Goal: Task Accomplishment & Management: Complete application form

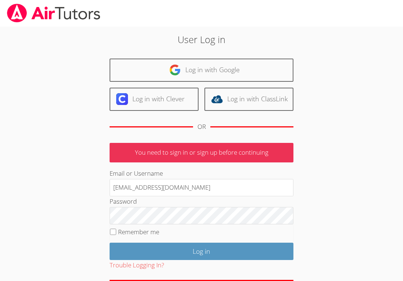
type input "[EMAIL_ADDRESS][DOMAIN_NAME]"
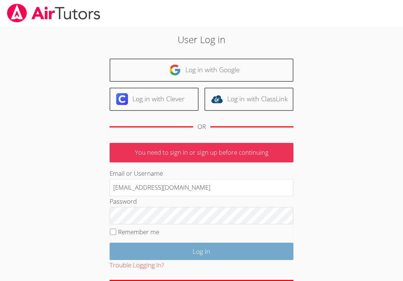
click at [167, 258] on input "Log in" at bounding box center [202, 251] width 184 height 17
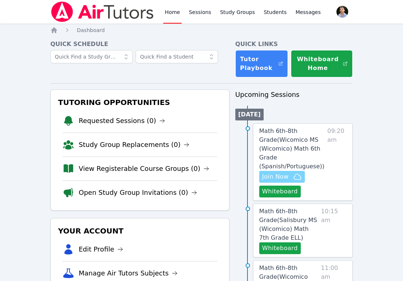
click at [296, 177] on icon "button" at bounding box center [297, 176] width 9 height 9
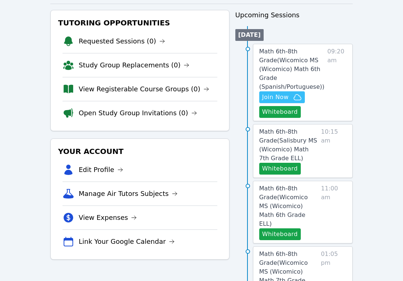
scroll to position [89, 0]
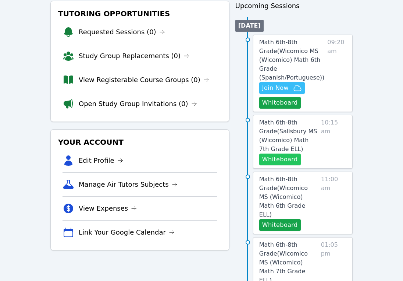
click at [288, 155] on button "Whiteboard" at bounding box center [280, 159] width 42 height 12
click at [282, 219] on button "Whiteboard" at bounding box center [280, 225] width 42 height 12
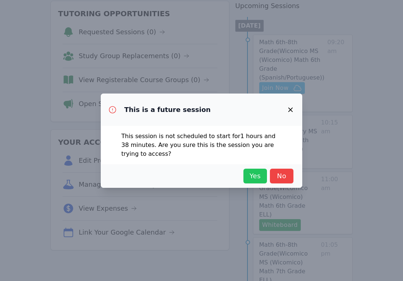
click at [258, 176] on span "Yes" at bounding box center [255, 176] width 16 height 10
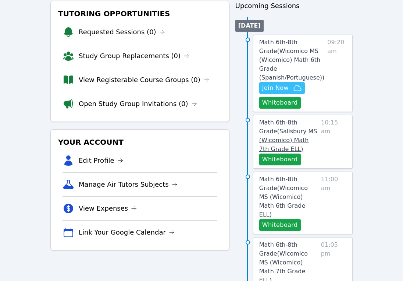
click at [291, 134] on link "Math 6th-8th Grade ( [GEOGRAPHIC_DATA] (Wicomico) Math 7th Grade ELL )" at bounding box center [288, 135] width 59 height 35
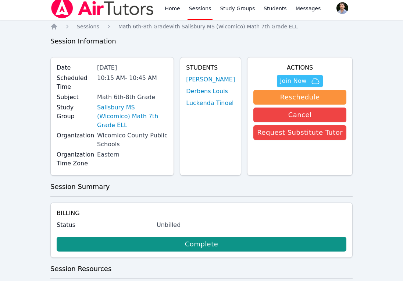
scroll to position [4, 0]
click at [117, 17] on img at bounding box center [102, 8] width 104 height 21
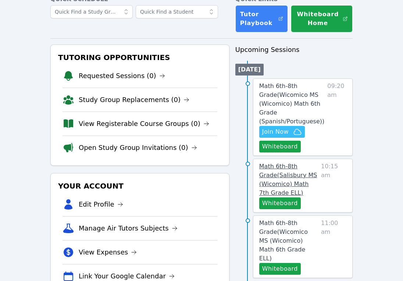
scroll to position [50, 0]
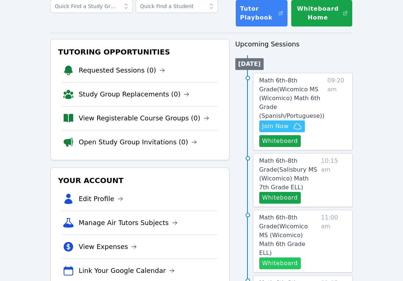
click at [285, 257] on button "Whiteboard" at bounding box center [280, 263] width 42 height 12
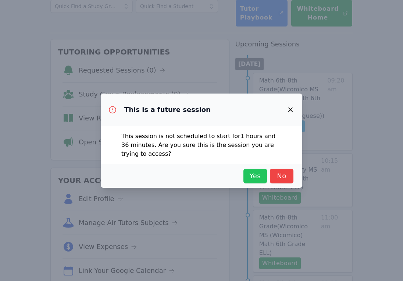
click at [251, 179] on span "Yes" at bounding box center [255, 176] width 16 height 10
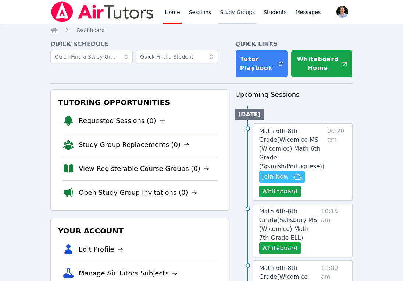
scroll to position [0, 0]
click at [237, 17] on link "Study Groups" at bounding box center [238, 12] width 38 height 24
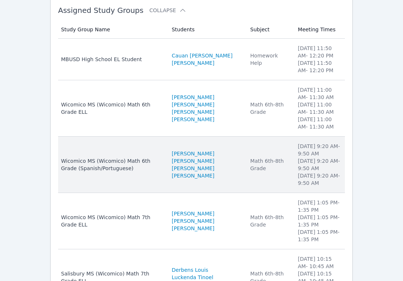
scroll to position [84, 0]
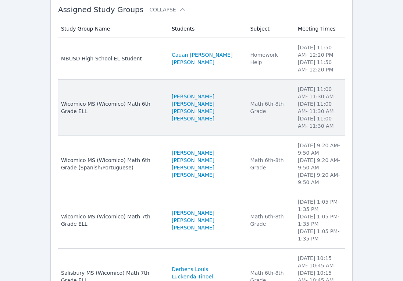
click at [158, 110] on div "Wicomico MS (Wicomico) Math 6th Grade ELL" at bounding box center [112, 107] width 102 height 15
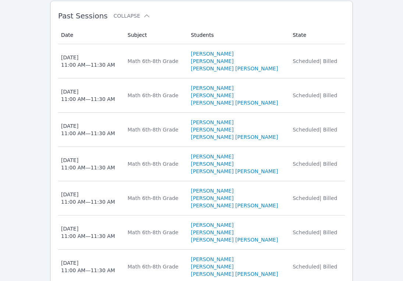
scroll to position [918, 0]
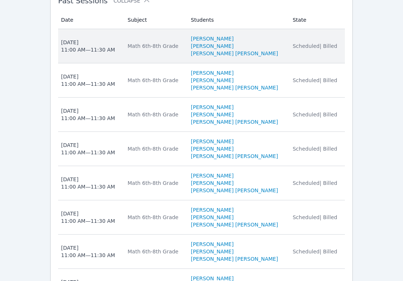
click at [294, 63] on td "State Scheduled | Billed" at bounding box center [317, 46] width 57 height 34
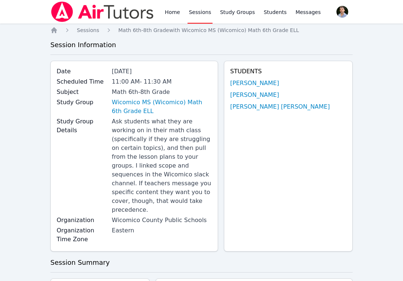
click at [202, 10] on link "Sessions" at bounding box center [200, 12] width 25 height 24
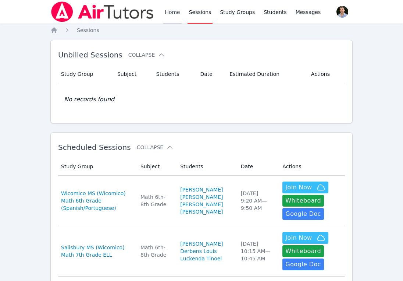
click at [173, 9] on link "Home" at bounding box center [172, 12] width 18 height 24
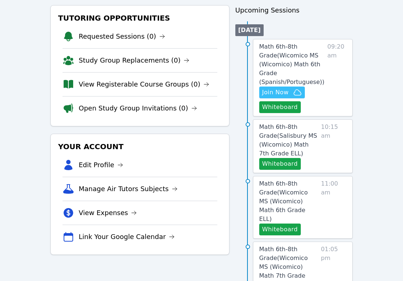
scroll to position [86, 0]
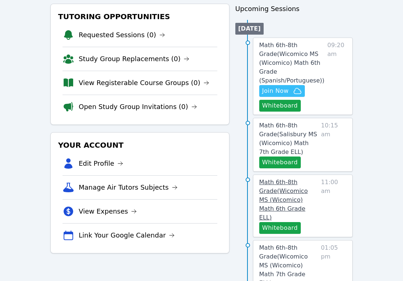
click at [306, 199] on span "Math 6th-8th Grade ( Wicomico MS (Wicomico) Math 6th Grade ELL )" at bounding box center [283, 199] width 49 height 42
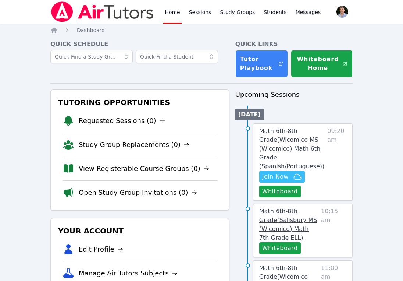
scroll to position [86, 0]
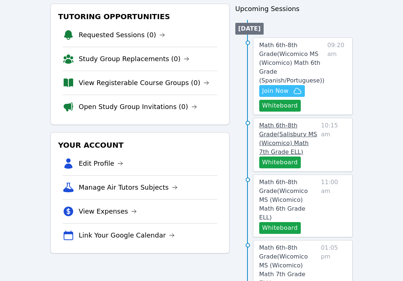
click at [290, 147] on link "Math 6th-8th Grade ( [GEOGRAPHIC_DATA] (Wicomico) Math 7th Grade ELL )" at bounding box center [288, 138] width 59 height 35
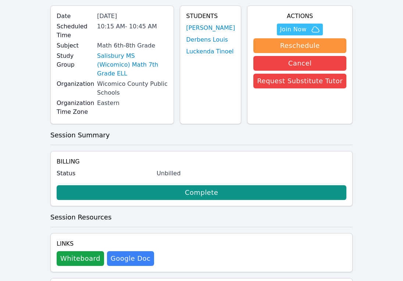
scroll to position [54, 0]
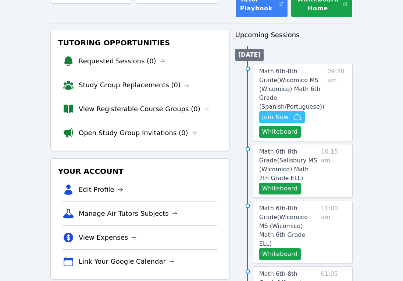
scroll to position [39, 0]
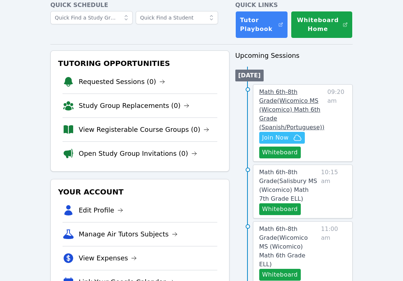
click at [286, 112] on span "Math 6th-8th Grade ( Wicomico MS (Wicomico) Math 6th Grade (Spanish/Portuguese)…" at bounding box center [291, 109] width 65 height 42
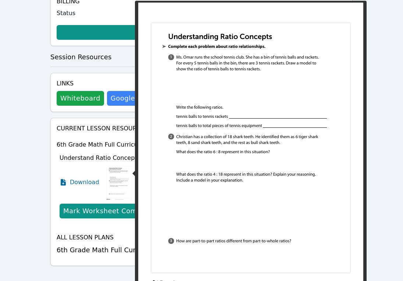
scroll to position [296, 0]
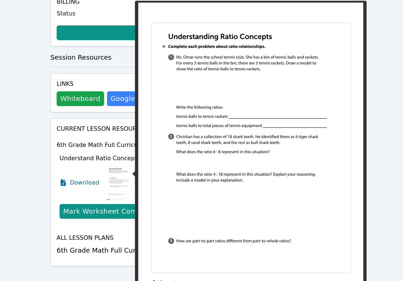
click at [113, 166] on img at bounding box center [119, 182] width 28 height 37
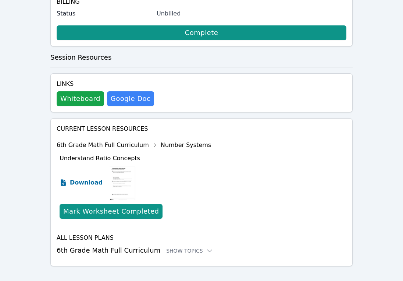
click at [81, 178] on span "Download" at bounding box center [86, 182] width 33 height 9
click at [287, 274] on div "Home Sessions Math 6th-8th Grade with Wicomico MS (Wicomico) Math 6th Grade (Sp…" at bounding box center [201, 10] width 303 height 559
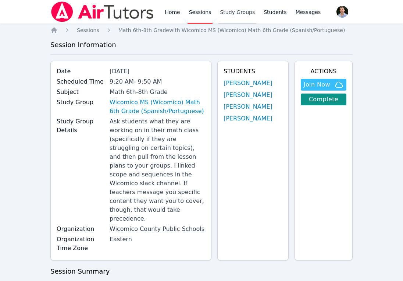
scroll to position [0, 0]
click at [223, 11] on link "Study Groups" at bounding box center [238, 12] width 38 height 24
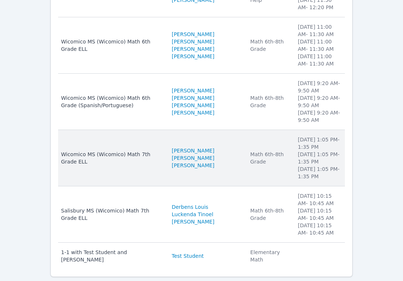
scroll to position [140, 0]
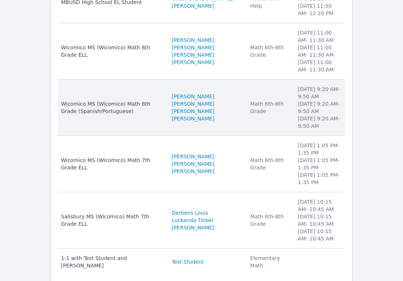
click at [154, 107] on div "Wicomico MS (Wicomico) Math 6th Grade (Spanish/Portuguese)" at bounding box center [112, 107] width 102 height 15
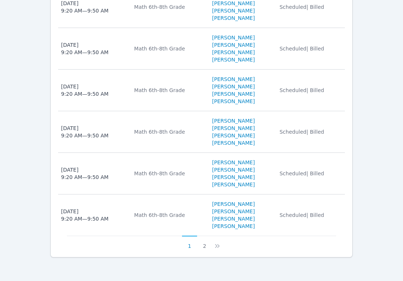
scroll to position [1217, 0]
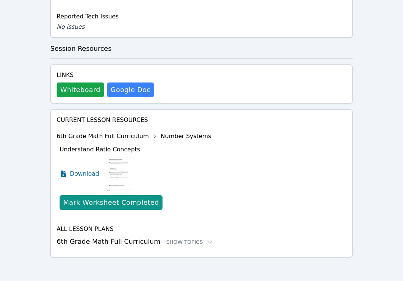
scroll to position [523, 0]
click at [131, 138] on div "6th Grade Math Full Curriculum Number Systems" at bounding box center [134, 136] width 155 height 12
click at [149, 138] on icon at bounding box center [155, 136] width 12 height 12
click at [149, 137] on icon at bounding box center [155, 136] width 12 height 12
click at [180, 241] on div "Show Topics" at bounding box center [189, 241] width 47 height 7
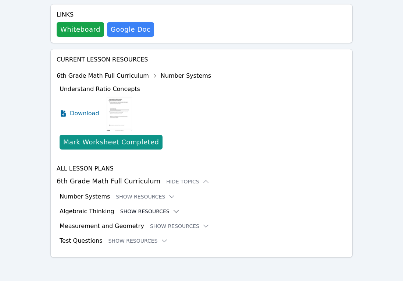
scroll to position [583, 0]
click at [160, 209] on button "Show Resources" at bounding box center [150, 211] width 60 height 7
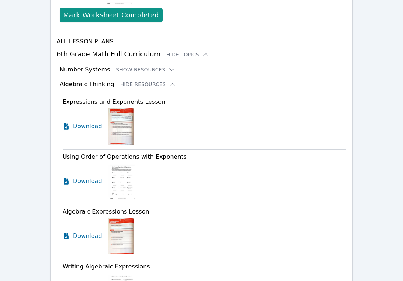
scroll to position [715, 0]
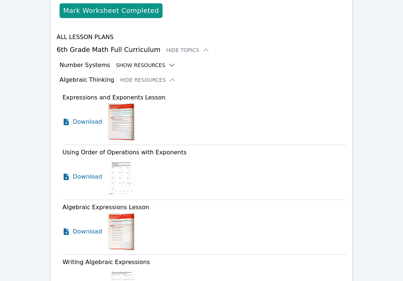
click at [146, 67] on button "Show Resources" at bounding box center [146, 64] width 60 height 7
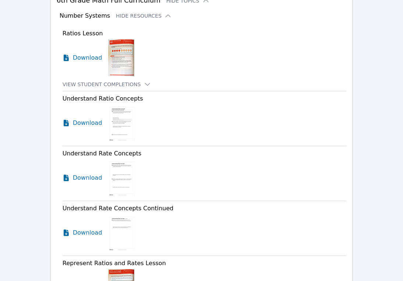
scroll to position [764, 0]
click at [93, 178] on span "Download" at bounding box center [89, 177] width 33 height 9
click at [79, 232] on span "Download" at bounding box center [89, 232] width 33 height 9
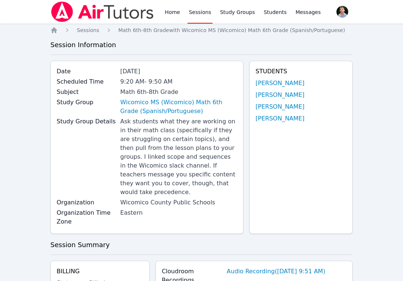
scroll to position [0, 0]
click at [199, 11] on link "Sessions" at bounding box center [200, 12] width 25 height 24
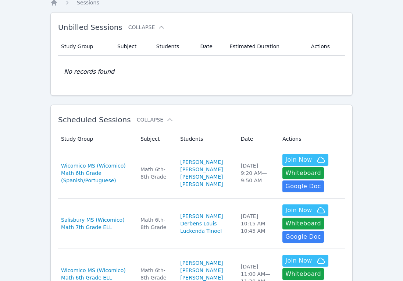
scroll to position [146, 0]
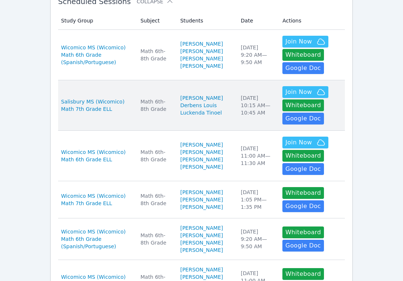
click at [271, 131] on td "Date [DATE] 10:15 AM — 10:45 AM" at bounding box center [258, 105] width 42 height 50
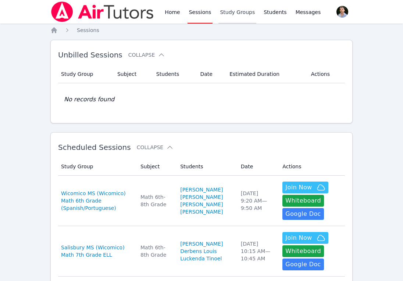
click at [237, 14] on link "Study Groups" at bounding box center [238, 12] width 38 height 24
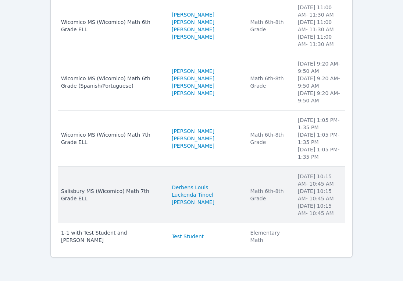
scroll to position [180, 0]
click at [159, 184] on td "Study Group Name [PERSON_NAME] MS (Wicomico) Math 7th Grade ELL" at bounding box center [112, 195] width 109 height 56
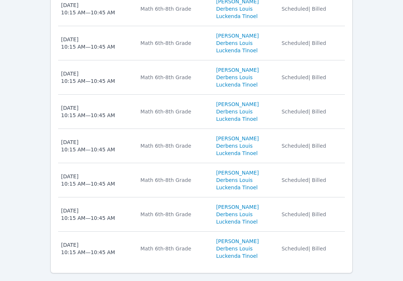
scroll to position [806, 0]
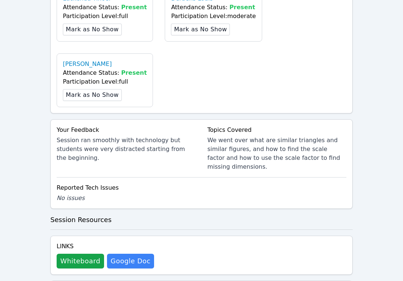
scroll to position [281, 0]
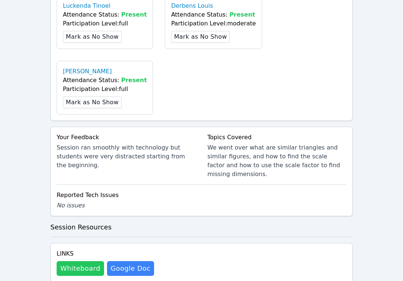
click at [88, 261] on button "Whiteboard" at bounding box center [80, 268] width 47 height 15
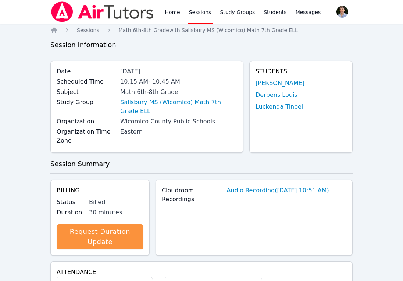
scroll to position [-9, 0]
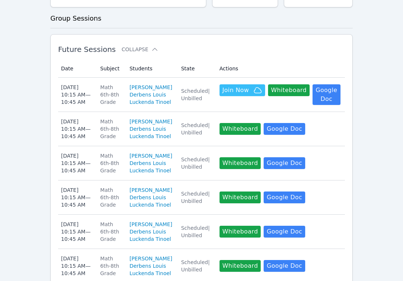
scroll to position [45, 0]
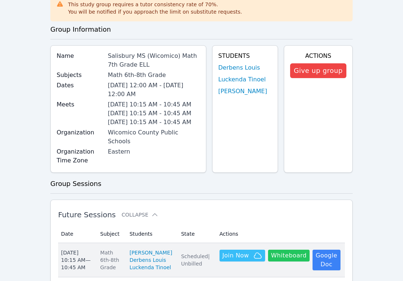
click at [308, 258] on button "Whiteboard" at bounding box center [289, 256] width 42 height 12
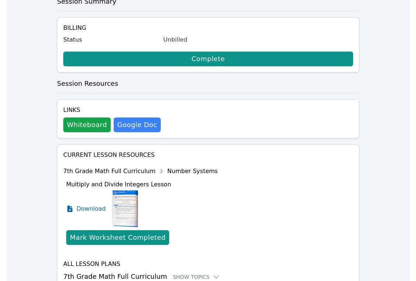
scroll to position [199, 0]
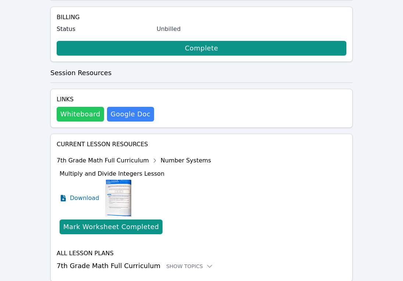
click at [98, 107] on button "Whiteboard" at bounding box center [80, 114] width 47 height 15
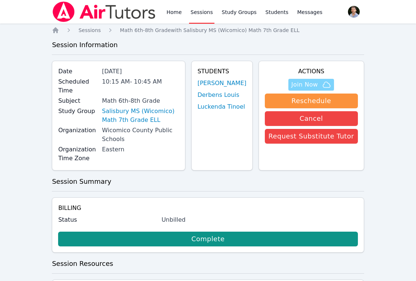
scroll to position [0, 0]
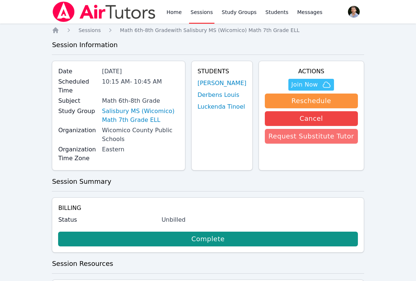
click at [340, 134] on button "Request Substitute Tutor" at bounding box center [311, 136] width 93 height 15
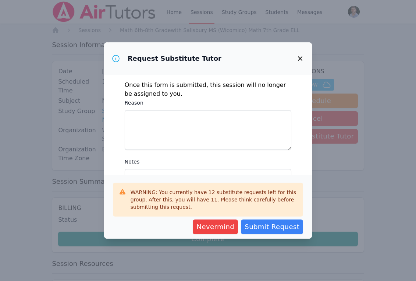
click at [220, 151] on div "Once this form is submitted, this session will no longer be assigned to you. Re…" at bounding box center [208, 125] width 208 height 100
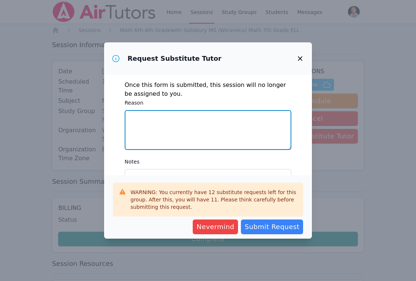
click at [220, 135] on textarea "Reason" at bounding box center [208, 130] width 167 height 40
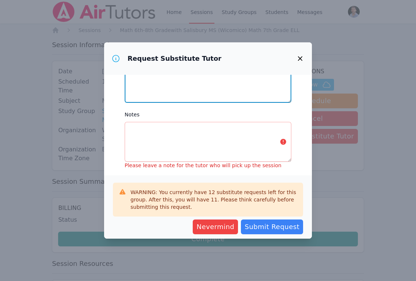
scroll to position [47, 0]
type textarea "Family emergency."
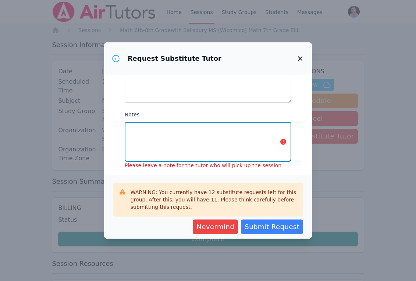
click at [203, 134] on textarea "Notes" at bounding box center [208, 142] width 167 height 40
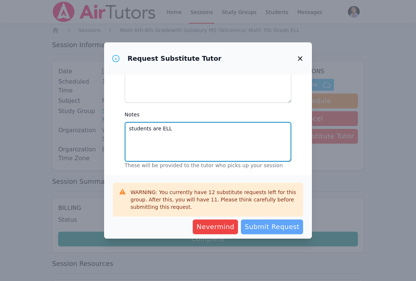
type textarea "students are ELL"
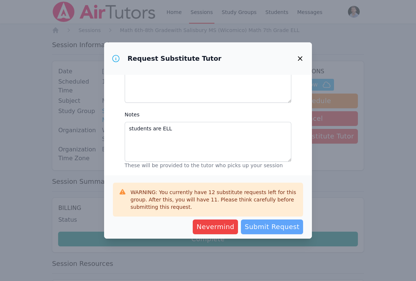
click at [287, 219] on button "Submit Request" at bounding box center [272, 226] width 62 height 15
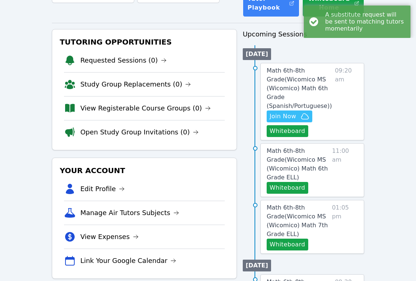
scroll to position [61, 0]
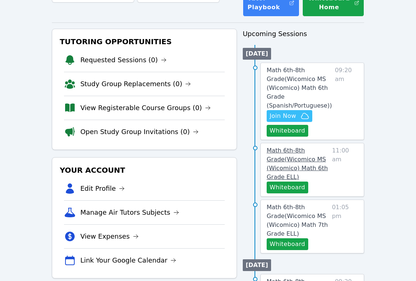
click at [329, 171] on link "Math 6th-8th Grade ( Wicomico MS (Wicomico) Math 6th Grade ELL )" at bounding box center [298, 163] width 63 height 35
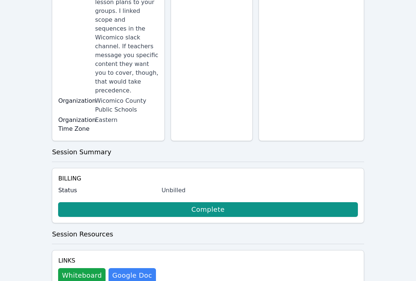
scroll to position [200, 0]
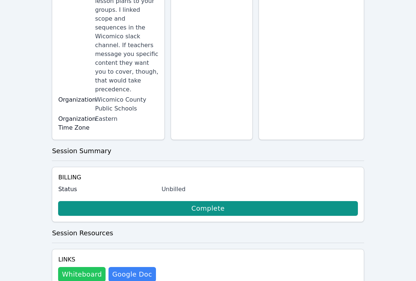
click at [87, 267] on button "Whiteboard" at bounding box center [81, 274] width 47 height 15
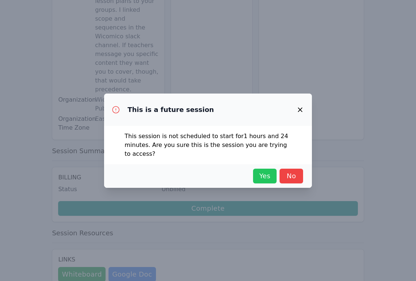
click at [265, 176] on span "Yes" at bounding box center [265, 176] width 16 height 10
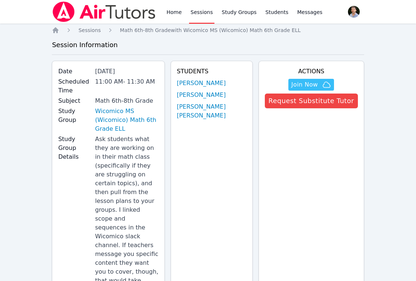
scroll to position [0, 0]
click at [310, 99] on button "Request Substitute Tutor" at bounding box center [311, 100] width 93 height 15
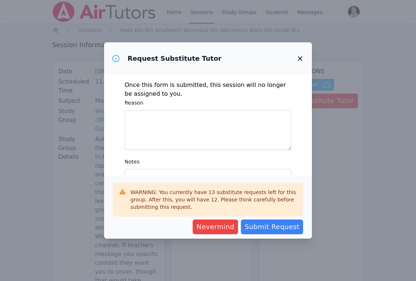
click at [300, 56] on icon "button" at bounding box center [300, 58] width 9 height 9
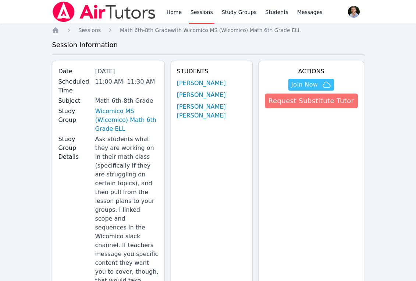
click at [321, 107] on button "Request Substitute Tutor" at bounding box center [311, 100] width 93 height 15
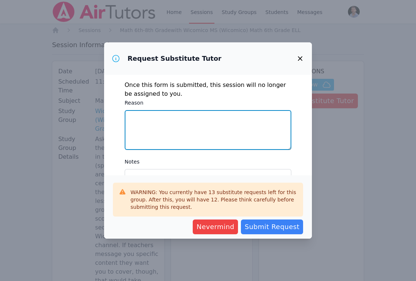
click at [260, 144] on textarea "Reason" at bounding box center [208, 130] width 167 height 40
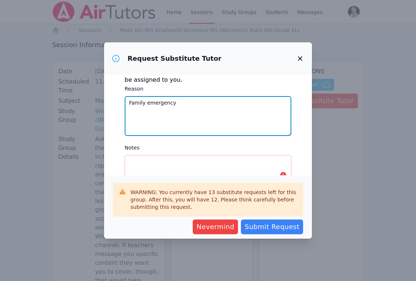
scroll to position [40, 0]
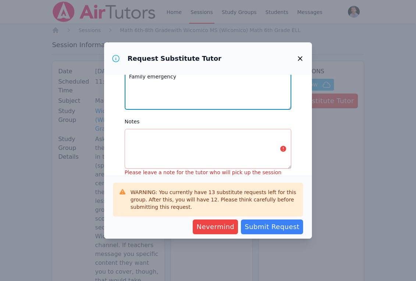
type textarea "Family emergency"
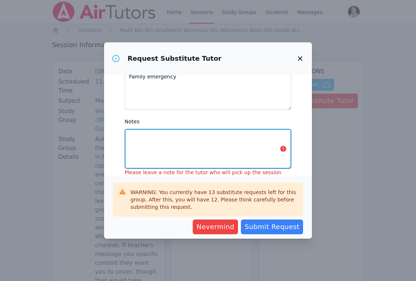
click at [253, 148] on textarea "Notes" at bounding box center [208, 149] width 167 height 40
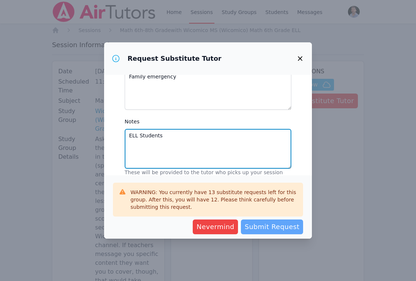
type textarea "ELL Students"
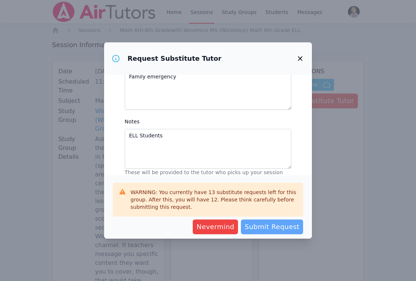
click at [289, 229] on span "Submit Request" at bounding box center [272, 227] width 55 height 10
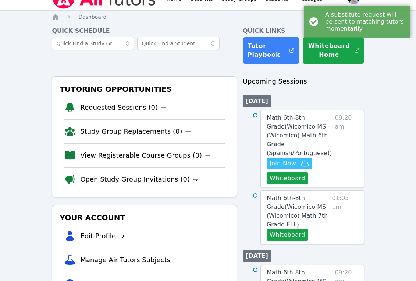
scroll to position [19, 0]
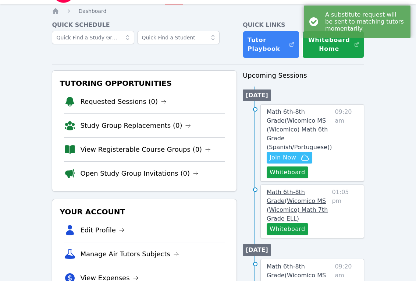
click at [321, 208] on span "Math 6th-8th Grade ( Wicomico MS (Wicomico) Math 7th Grade ELL )" at bounding box center [297, 204] width 61 height 33
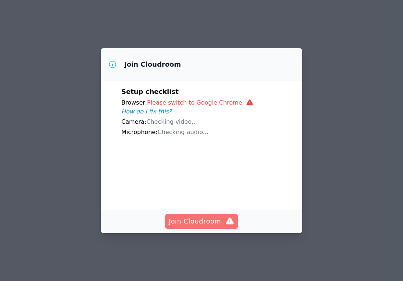
click at [218, 222] on span "Join Cloudroom" at bounding box center [202, 221] width 66 height 10
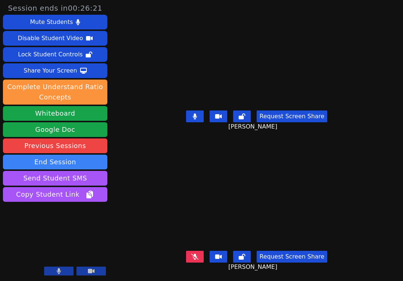
click at [96, 271] on button at bounding box center [91, 270] width 29 height 9
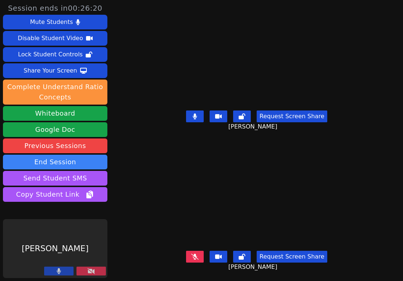
click at [54, 271] on button at bounding box center [58, 270] width 29 height 9
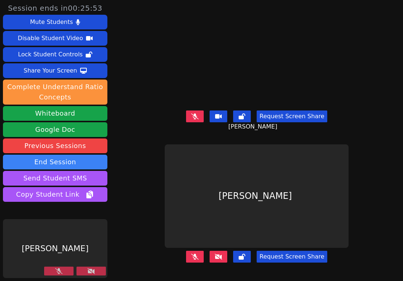
click at [96, 273] on button at bounding box center [91, 270] width 29 height 9
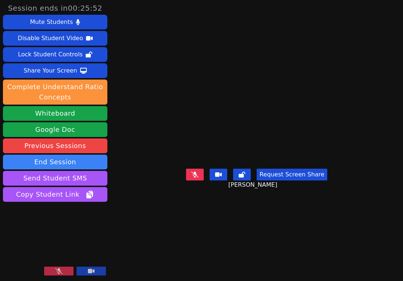
click at [63, 272] on button at bounding box center [58, 270] width 29 height 9
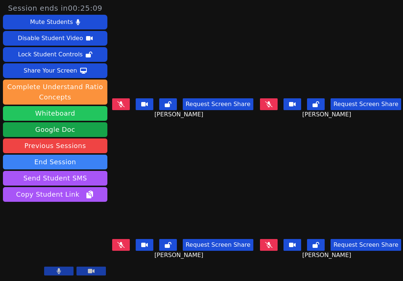
click at [66, 115] on button "Whiteboard" at bounding box center [55, 113] width 105 height 15
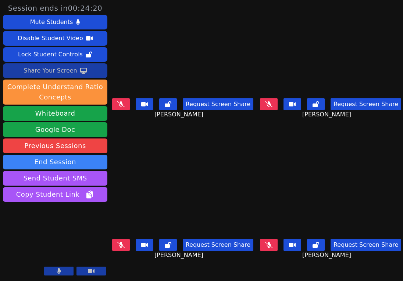
click at [67, 71] on div "Share Your Screen" at bounding box center [51, 71] width 54 height 12
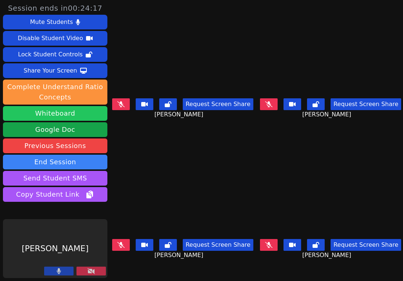
click at [64, 114] on button "Whiteboard" at bounding box center [55, 113] width 105 height 15
drag, startPoint x: 87, startPoint y: 72, endPoint x: 74, endPoint y: 117, distance: 47.3
click at [74, 117] on div "Mute Students Disable Student Video Lock Student Controls Share Your Screen dow…" at bounding box center [55, 109] width 105 height 188
click at [74, 117] on button "Whiteboard" at bounding box center [55, 113] width 105 height 15
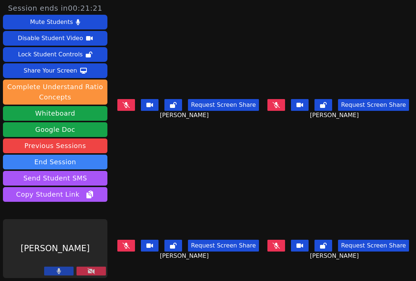
click at [83, 269] on button at bounding box center [91, 270] width 29 height 9
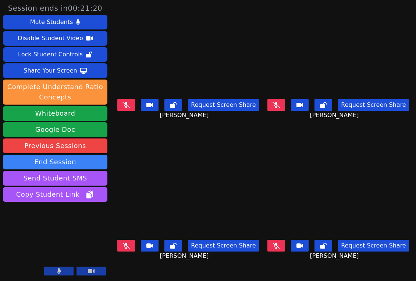
click at [83, 269] on button at bounding box center [91, 270] width 29 height 9
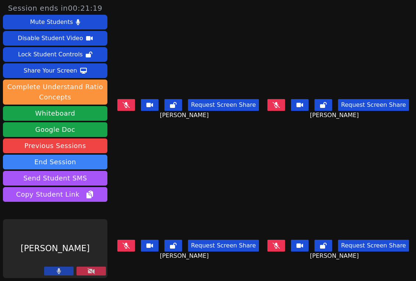
click at [69, 271] on button at bounding box center [58, 270] width 29 height 9
click at [103, 268] on button at bounding box center [91, 270] width 29 height 9
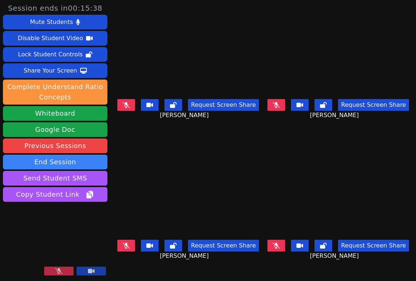
click at [68, 274] on button at bounding box center [58, 270] width 29 height 9
click at [97, 269] on button at bounding box center [91, 270] width 29 height 9
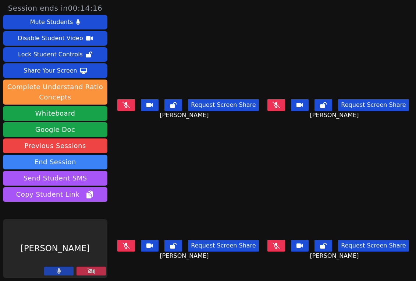
click at [58, 268] on icon at bounding box center [59, 271] width 4 height 6
click at [97, 273] on button at bounding box center [91, 270] width 29 height 9
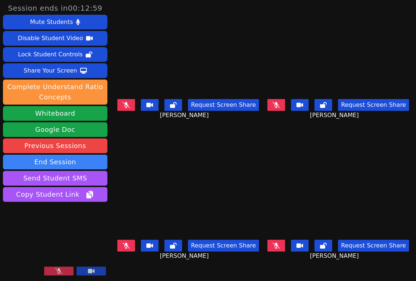
click at [74, 274] on div at bounding box center [75, 271] width 62 height 10
click at [73, 274] on button at bounding box center [58, 270] width 29 height 9
click at [95, 269] on button at bounding box center [91, 270] width 29 height 9
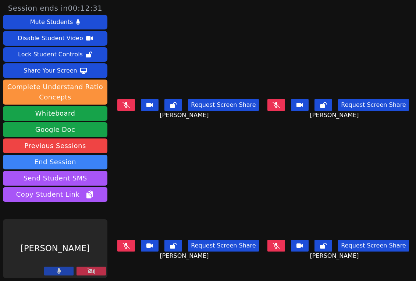
click at [63, 266] on div "[PERSON_NAME]" at bounding box center [55, 248] width 105 height 59
click at [63, 270] on button at bounding box center [58, 270] width 29 height 9
